Goal: Task Accomplishment & Management: Use online tool/utility

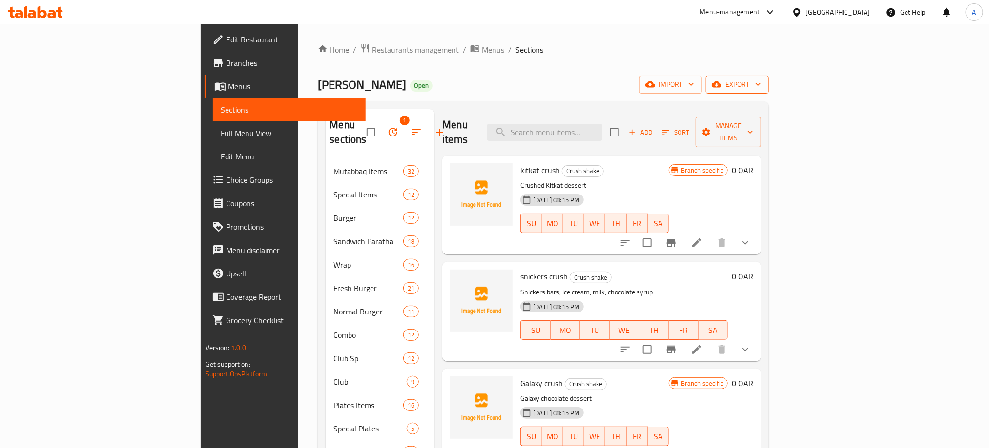
click at [761, 84] on span "export" at bounding box center [736, 85] width 47 height 12
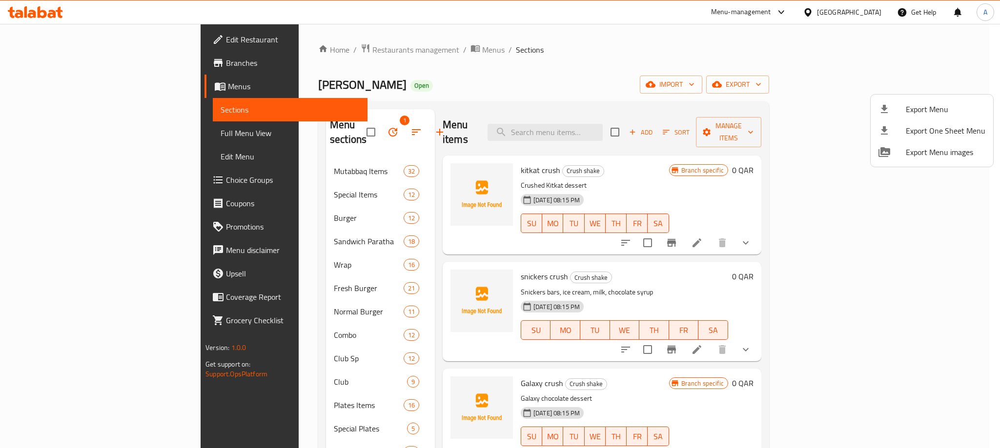
click at [935, 113] on span "Export Menu" at bounding box center [946, 109] width 80 height 12
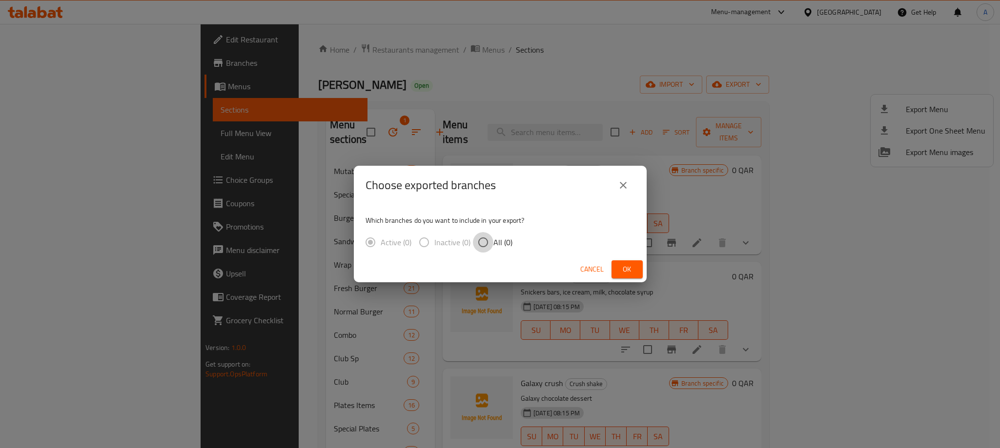
click at [486, 240] on input "All (0)" at bounding box center [483, 242] width 20 height 20
radio input "true"
click at [620, 176] on button "close" at bounding box center [622, 185] width 23 height 23
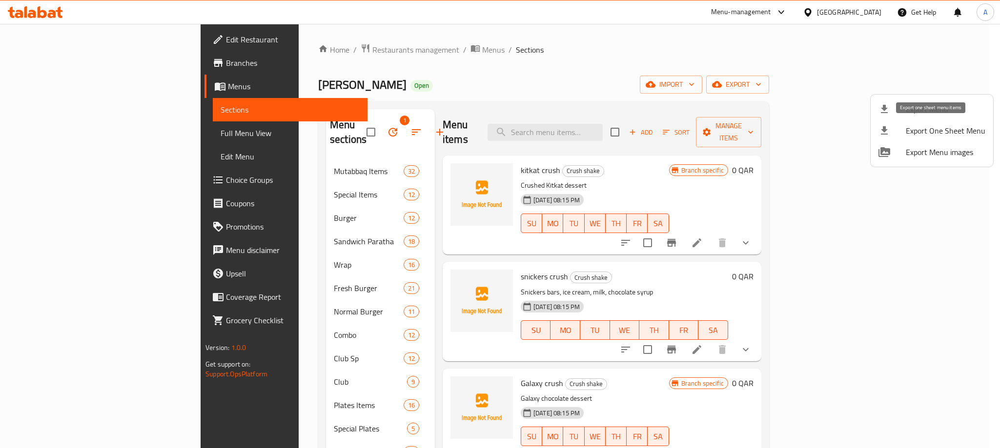
click at [940, 129] on span "Export One Sheet Menu" at bounding box center [946, 131] width 80 height 12
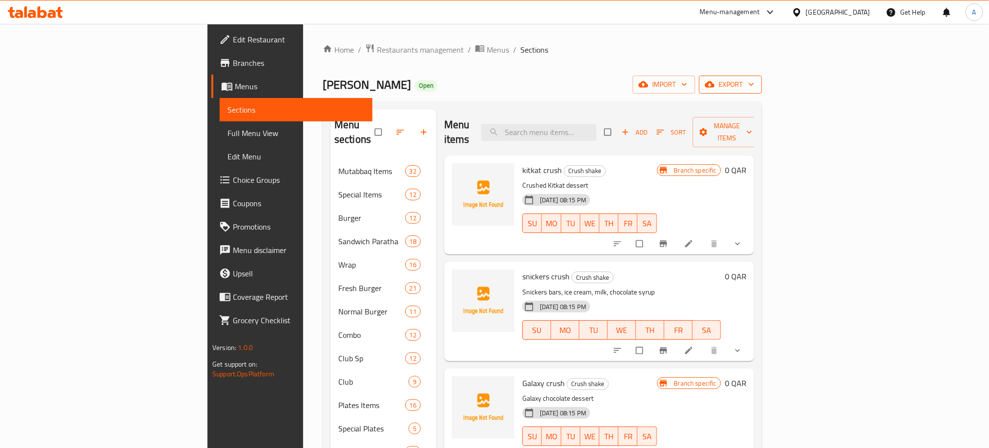
click at [762, 78] on button "export" at bounding box center [730, 85] width 63 height 18
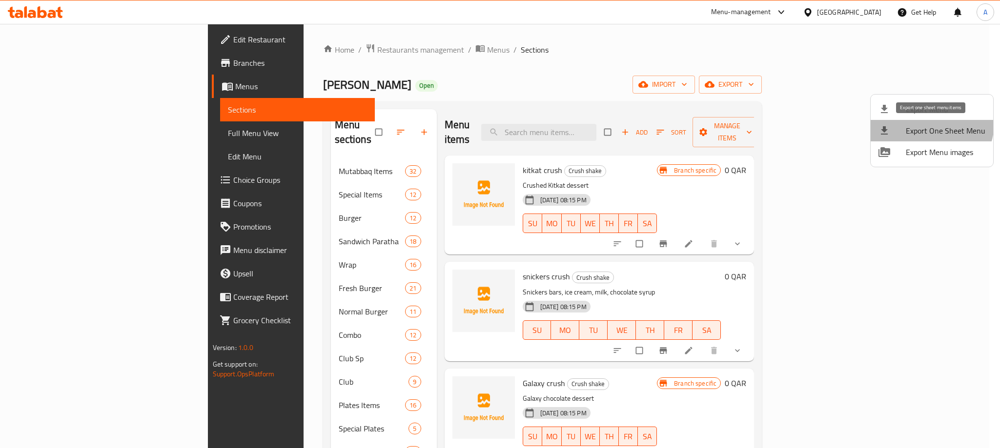
click at [928, 125] on span "Export One Sheet Menu" at bounding box center [946, 131] width 80 height 12
click at [834, 168] on div at bounding box center [500, 224] width 1000 height 448
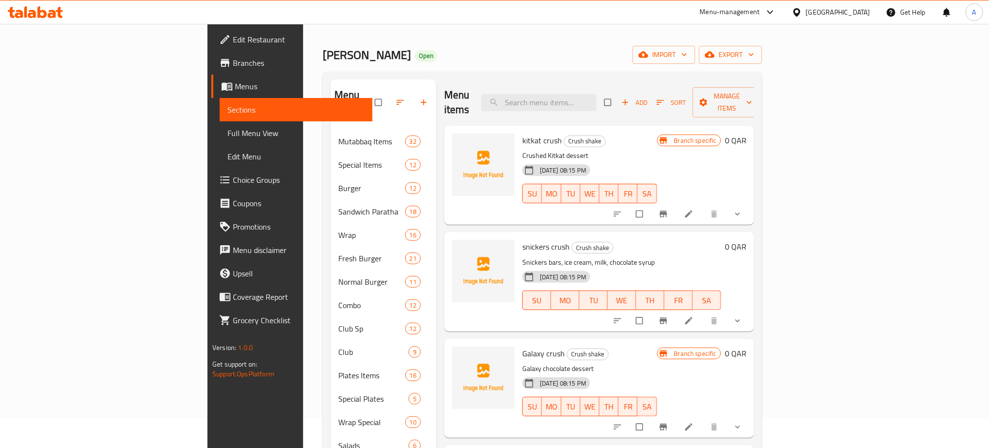
scroll to position [25, 0]
